Goal: Task Accomplishment & Management: Manage account settings

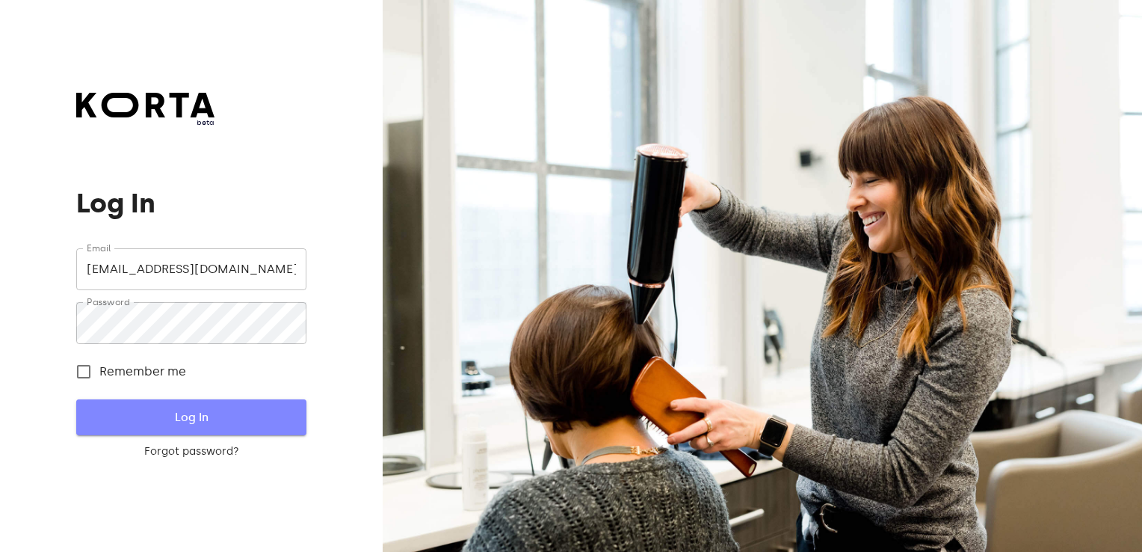
click at [173, 414] on span "Log In" at bounding box center [191, 416] width 182 height 19
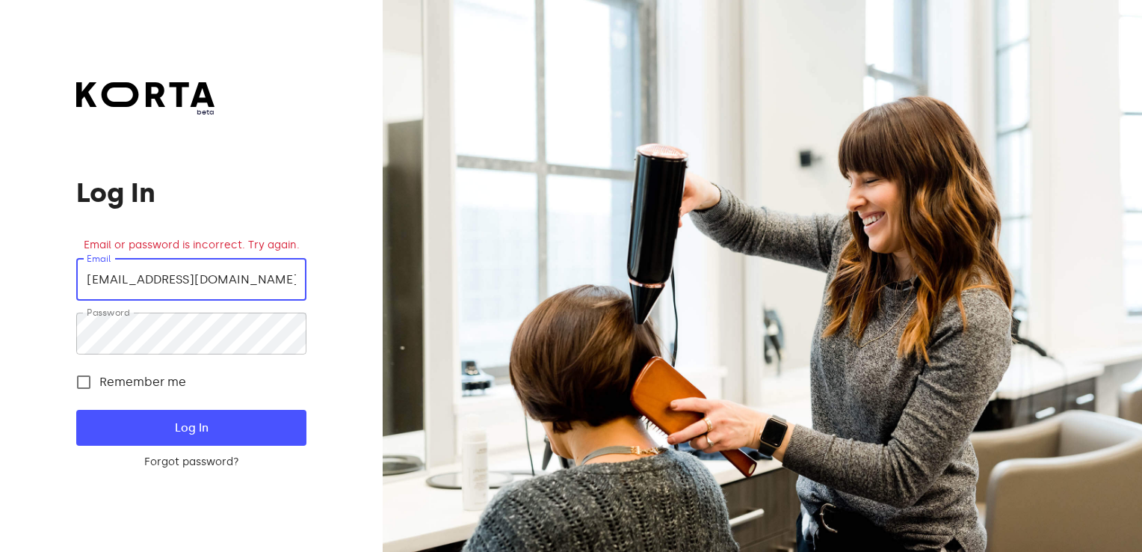
drag, startPoint x: 259, startPoint y: 283, endPoint x: 257, endPoint y: 265, distance: 18.0
click at [257, 265] on input "[EMAIL_ADDRESS][DOMAIN_NAME]" at bounding box center [191, 280] width 230 height 42
click at [257, 265] on input "cdp.vilnius@gmail.c" at bounding box center [191, 280] width 230 height 42
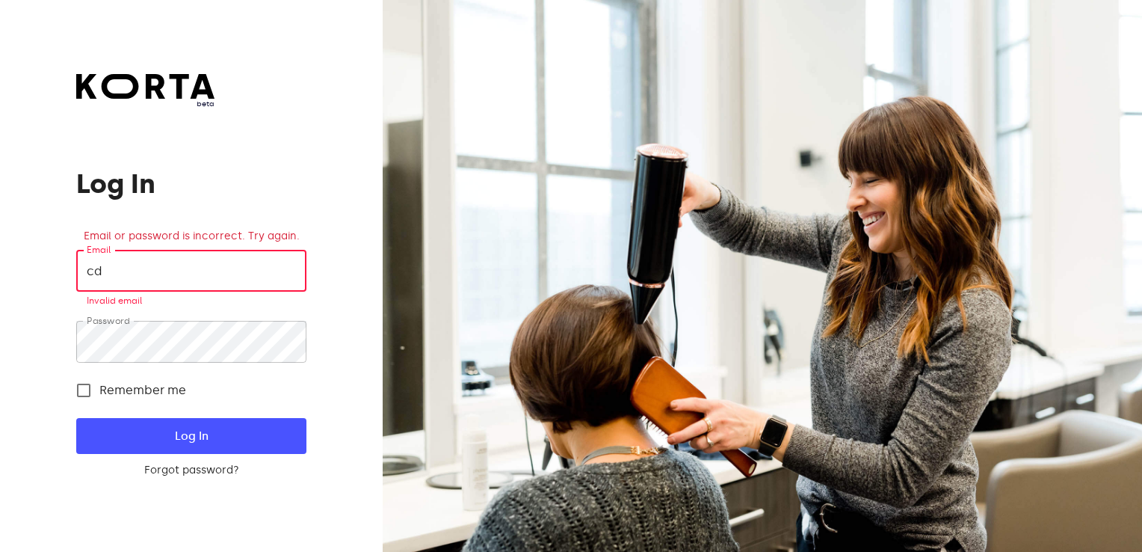
type input "c"
click at [0, 283] on html "beta Log In Email or password is incorrect. Try again. Email Email Required Pas…" at bounding box center [571, 276] width 1142 height 552
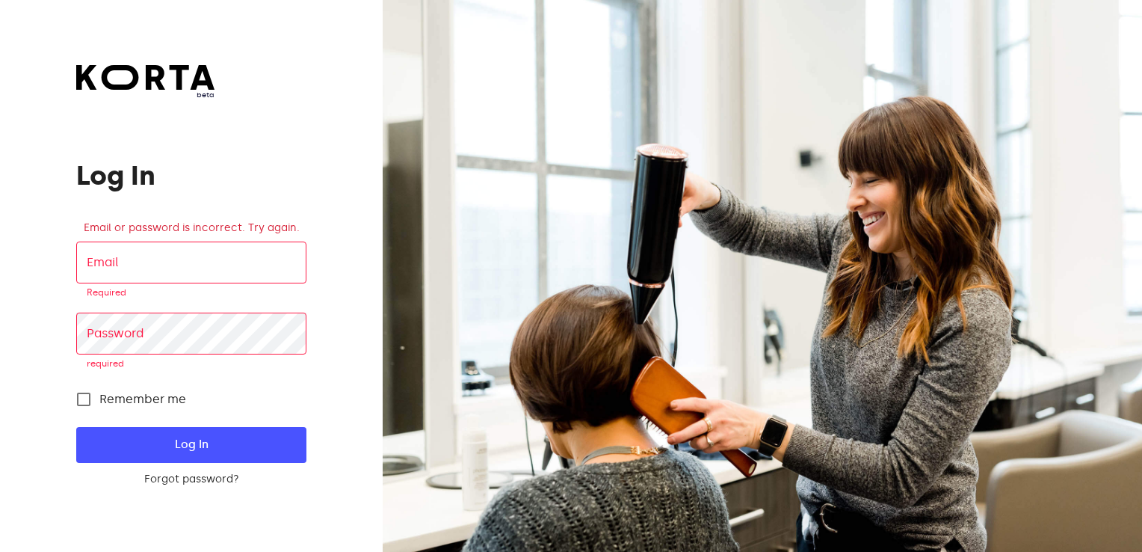
click at [35, 315] on div "beta Log In Email or password is incorrect. Try again. Email Email Required Pas…" at bounding box center [191, 276] width 383 height 552
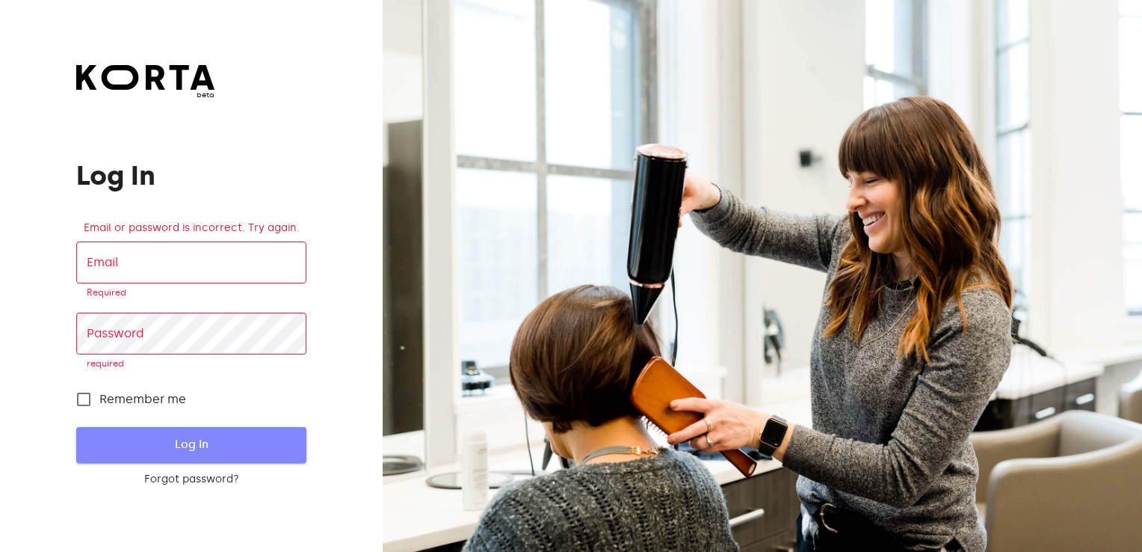
click at [218, 434] on span "Log In" at bounding box center [191, 443] width 182 height 19
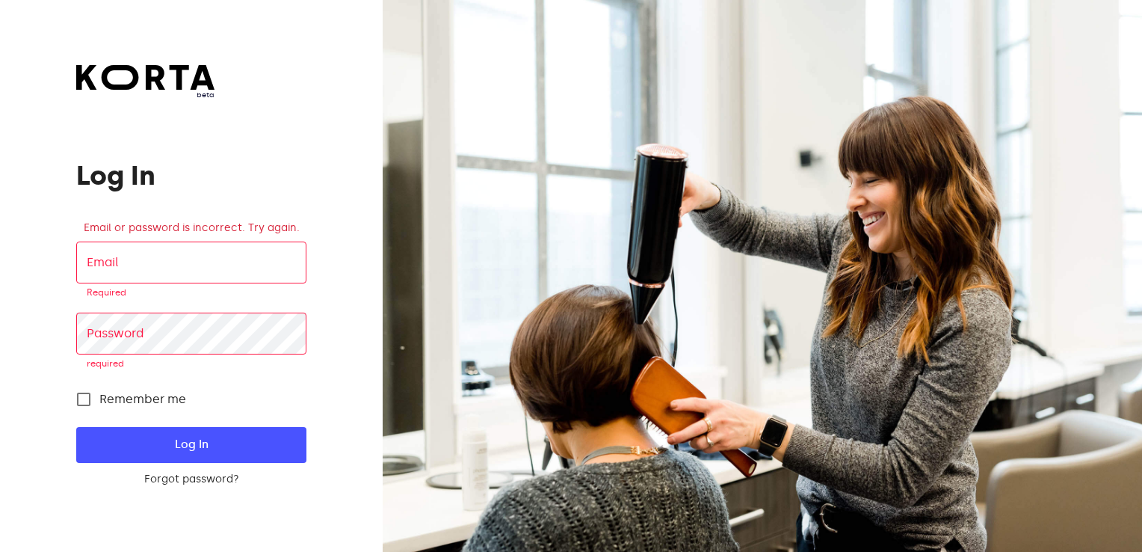
click at [161, 266] on input "email" at bounding box center [191, 262] width 230 height 42
click at [0, 270] on html "beta Log In Email or password is incorrect. Try again. Email Email Required Pas…" at bounding box center [571, 276] width 1142 height 552
